Goal: Check status: Check status

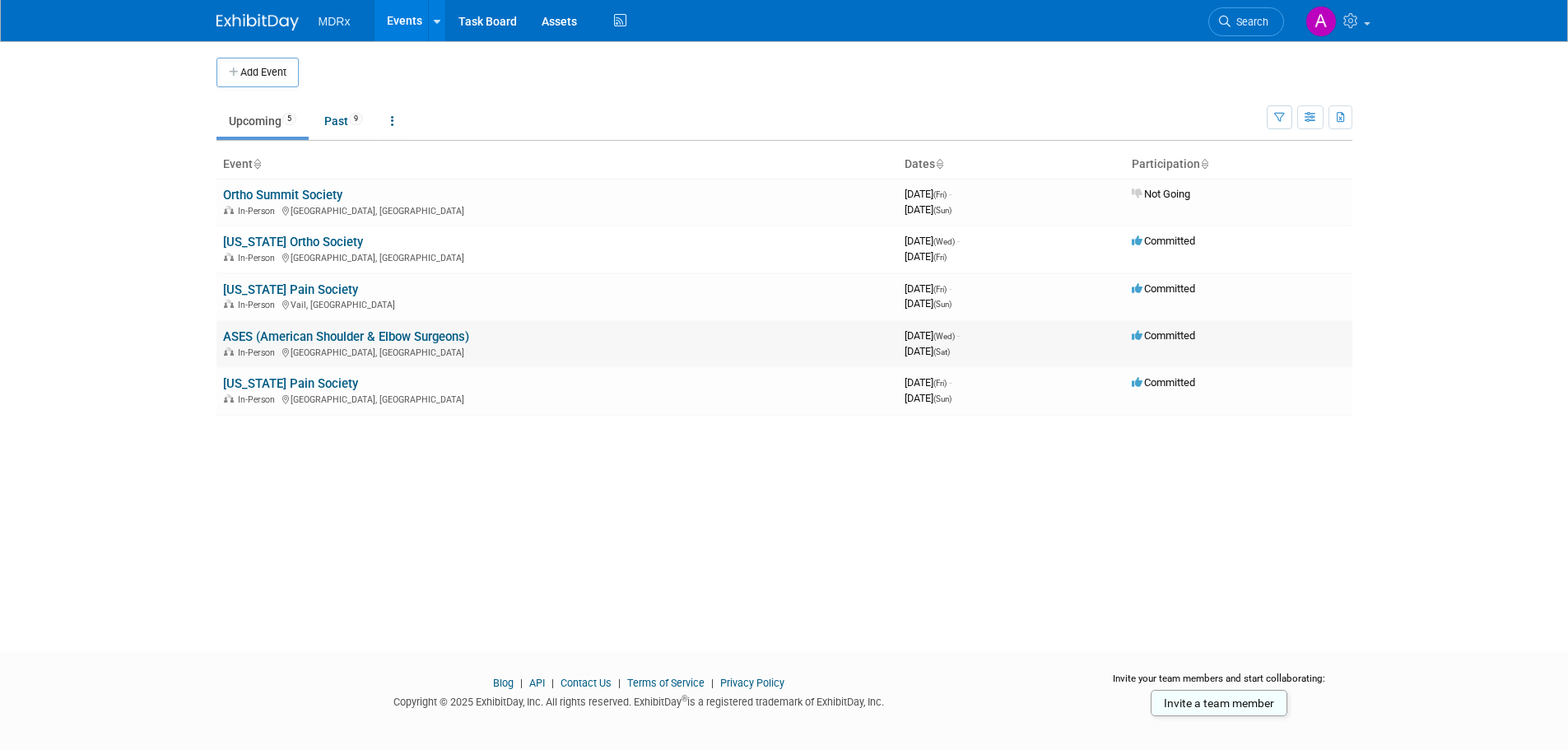
click at [265, 342] on link "ASES (American Shoulder & Elbow Surgeons)" at bounding box center [345, 336] width 246 height 15
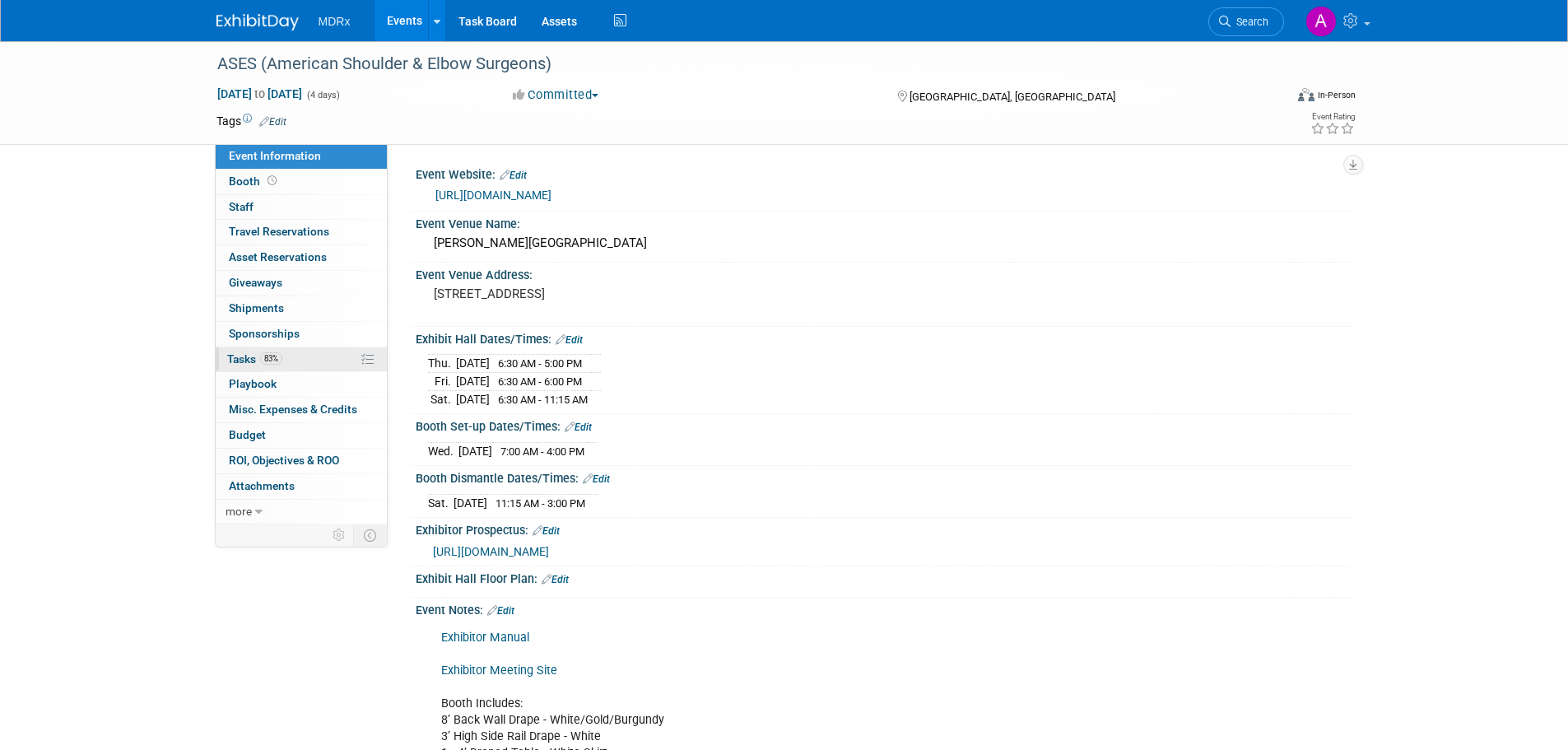
click at [265, 357] on span "83%" at bounding box center [271, 358] width 22 height 13
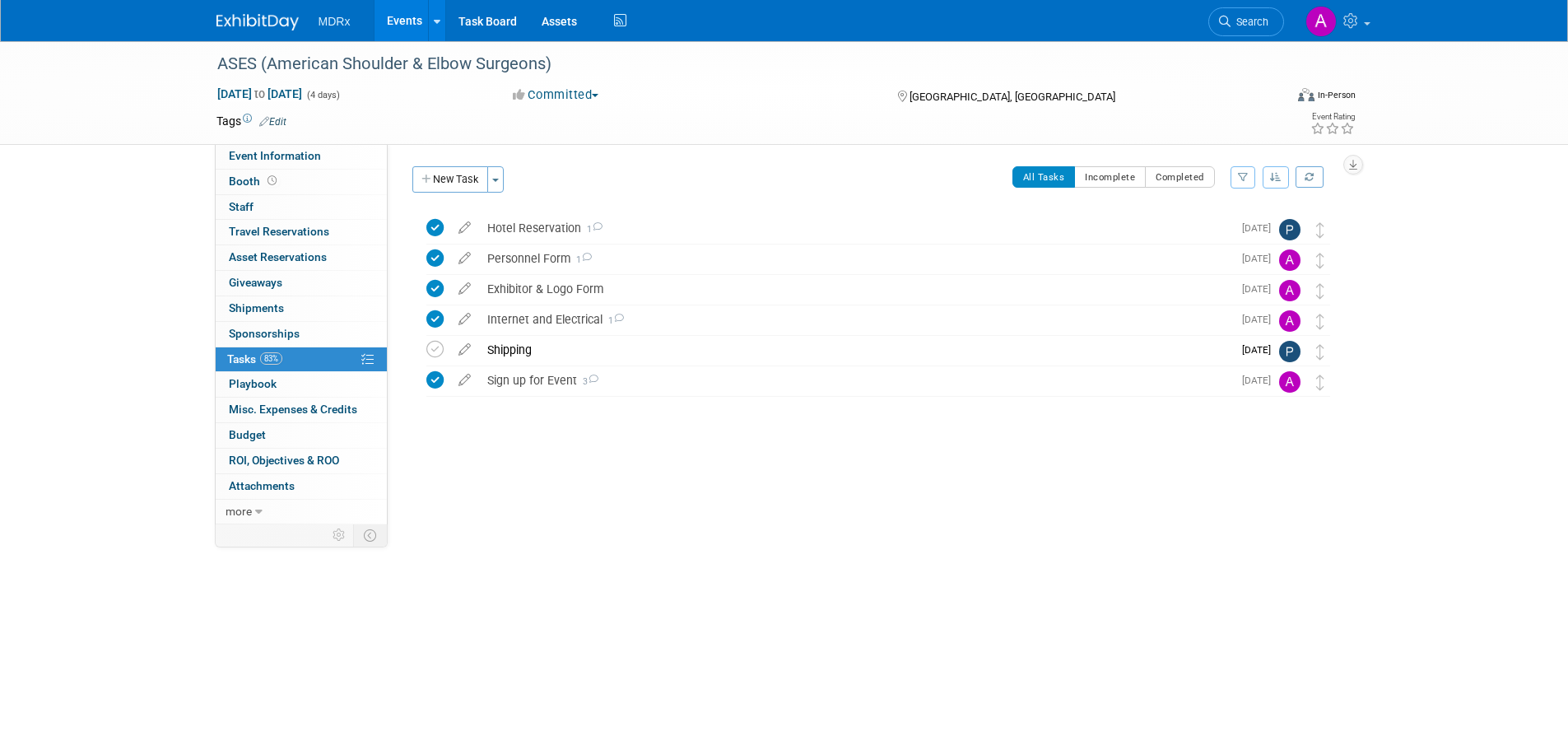
click at [215, 347] on link "83% Tasks 83%" at bounding box center [300, 359] width 171 height 25
